Goal: Information Seeking & Learning: Learn about a topic

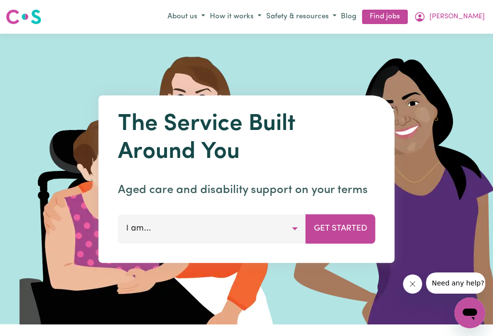
click at [426, 16] on icon "My Account" at bounding box center [420, 17] width 12 height 12
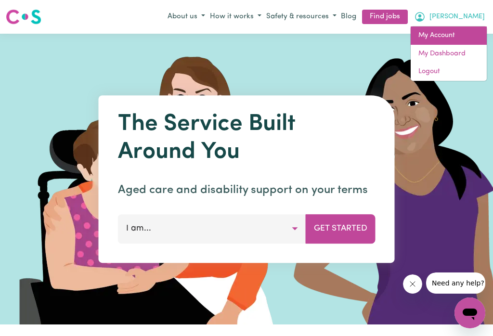
click at [449, 33] on link "My Account" at bounding box center [449, 35] width 76 height 18
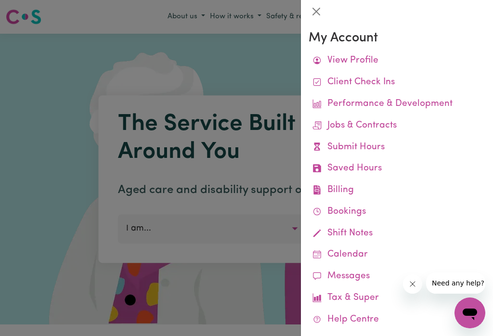
click at [0, 0] on link "Remittances" at bounding box center [0, 0] width 0 height 0
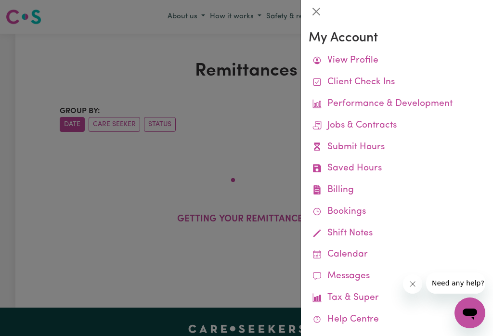
click at [319, 10] on button "Close" at bounding box center [316, 11] width 15 height 15
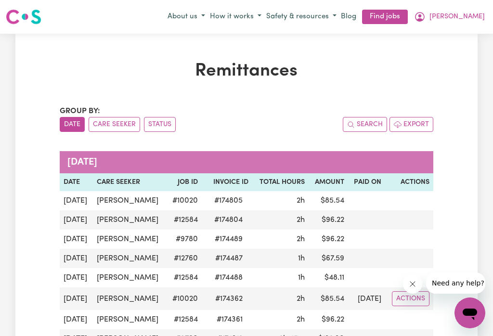
click at [469, 11] on button "[PERSON_NAME]" at bounding box center [450, 17] width 76 height 16
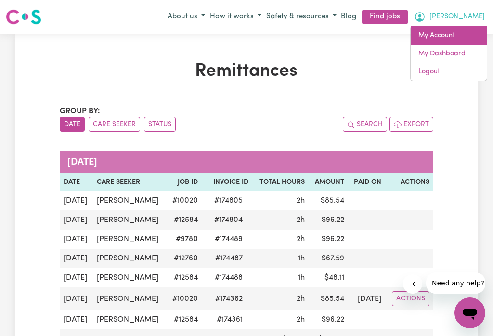
click at [448, 34] on link "My Account" at bounding box center [449, 35] width 76 height 18
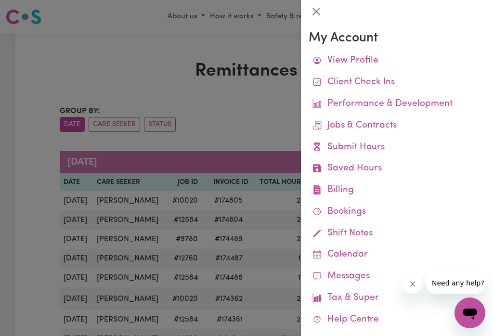
click at [0, 0] on link "Job Reports" at bounding box center [0, 0] width 0 height 0
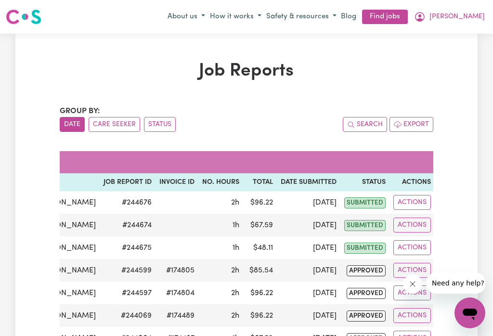
click at [426, 13] on icon "My Account" at bounding box center [420, 17] width 12 height 12
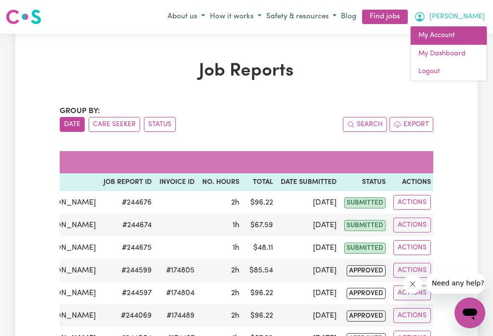
click at [449, 35] on link "My Account" at bounding box center [449, 35] width 76 height 18
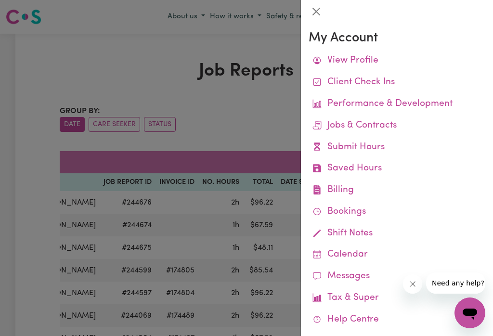
click at [318, 17] on button "Close" at bounding box center [316, 11] width 15 height 15
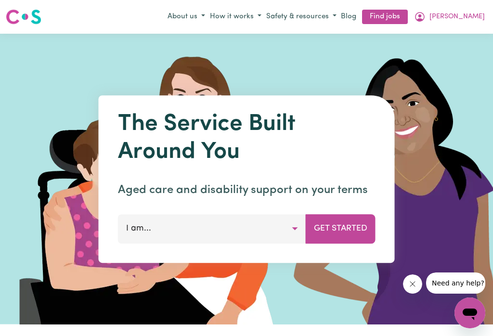
click at [425, 19] on icon "My Account" at bounding box center [420, 17] width 10 height 10
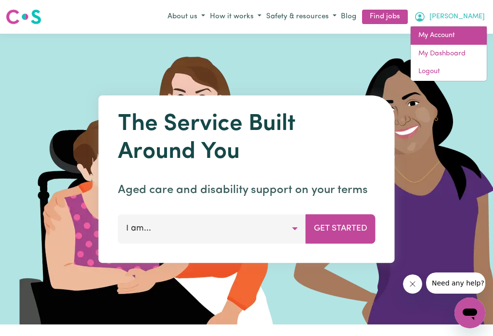
click at [451, 35] on link "My Account" at bounding box center [449, 35] width 76 height 18
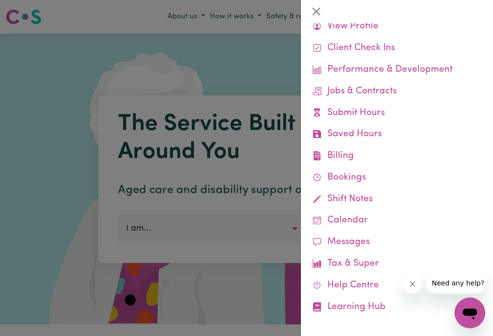
scroll to position [34, 0]
click at [356, 304] on link "Learning Hub" at bounding box center [397, 308] width 177 height 22
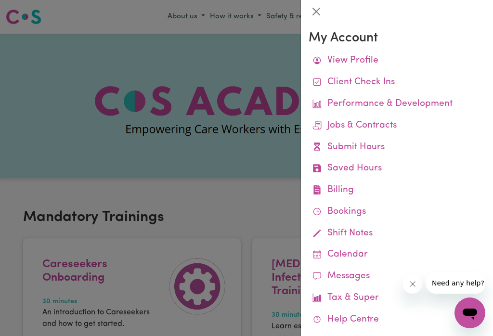
click at [318, 13] on button "Close" at bounding box center [316, 11] width 15 height 15
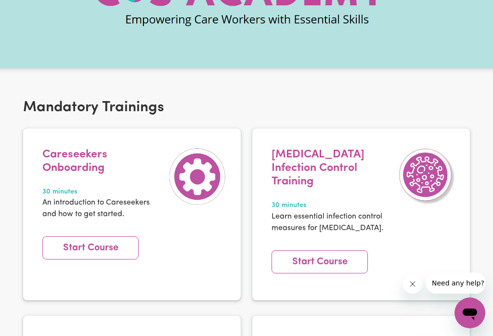
scroll to position [109, 0]
click at [100, 249] on link "Start Course" at bounding box center [90, 248] width 96 height 23
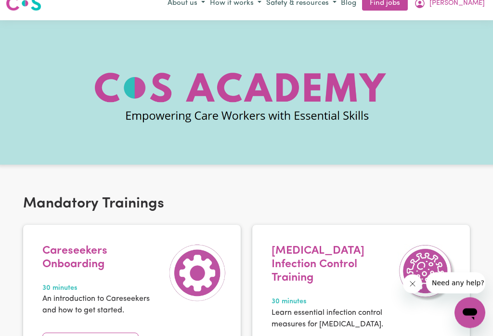
scroll to position [0, 0]
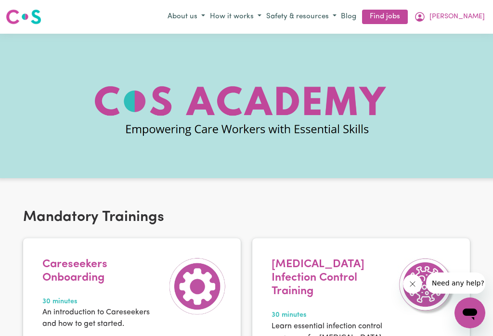
click at [426, 16] on icon "My Account" at bounding box center [420, 17] width 12 height 12
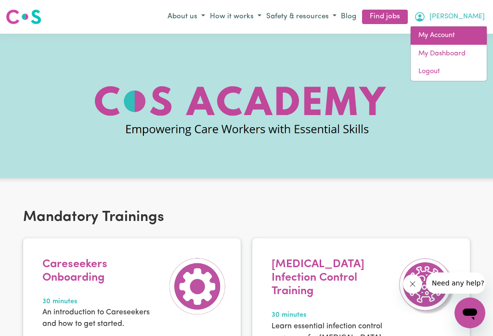
click at [452, 33] on link "My Account" at bounding box center [449, 35] width 76 height 18
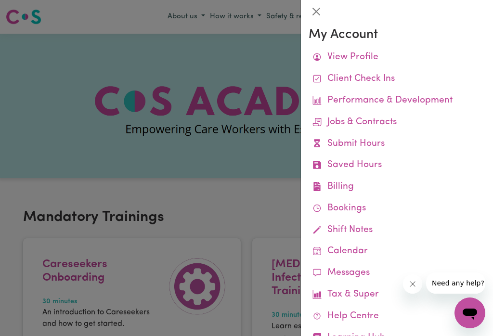
scroll to position [4, 0]
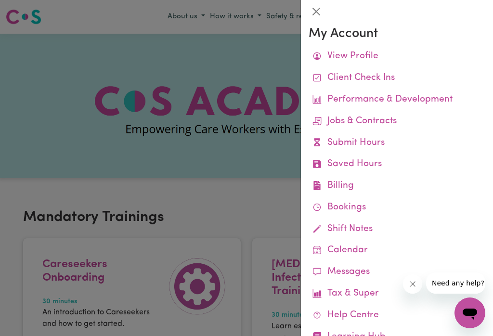
click at [428, 97] on link "Performance & Development" at bounding box center [397, 100] width 177 height 22
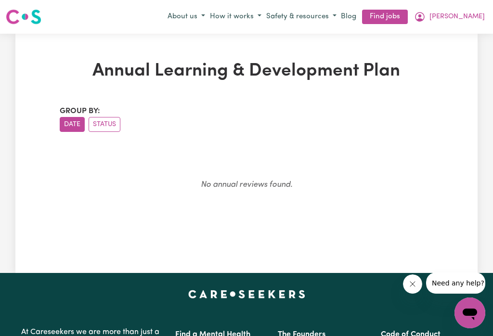
click at [426, 15] on icon "My Account" at bounding box center [420, 17] width 12 height 12
click at [459, 56] on link "My Dashboard" at bounding box center [449, 54] width 76 height 18
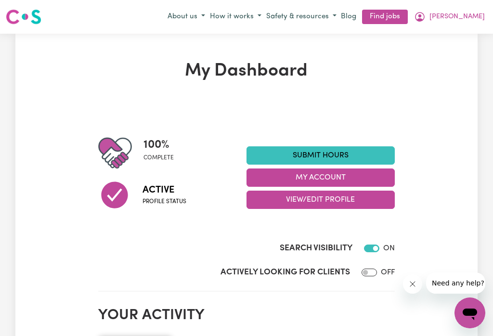
click at [469, 15] on button "[PERSON_NAME]" at bounding box center [450, 17] width 76 height 16
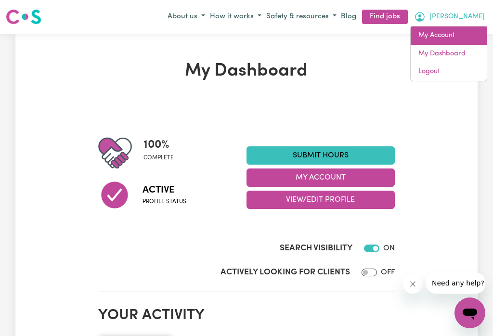
click at [444, 36] on link "My Account" at bounding box center [449, 35] width 76 height 18
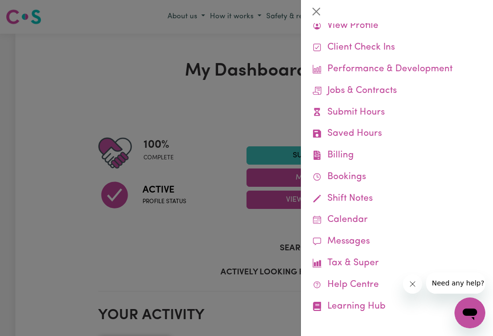
scroll to position [34, 0]
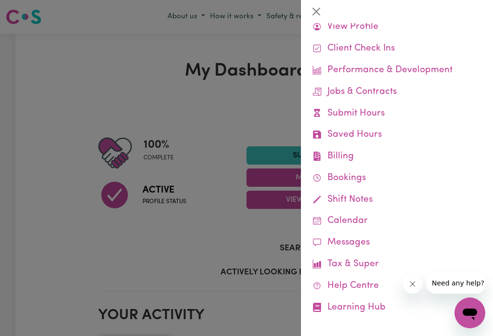
click at [355, 307] on link "Learning Hub" at bounding box center [397, 308] width 177 height 22
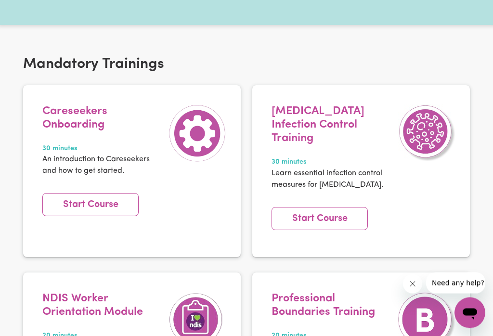
scroll to position [153, 0]
click at [182, 168] on div at bounding box center [198, 147] width 58 height 84
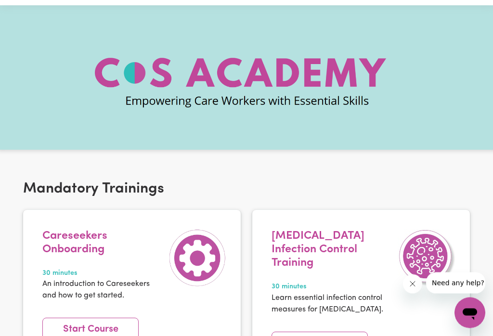
scroll to position [0, 0]
